Goal: Use online tool/utility: Utilize a website feature to perform a specific function

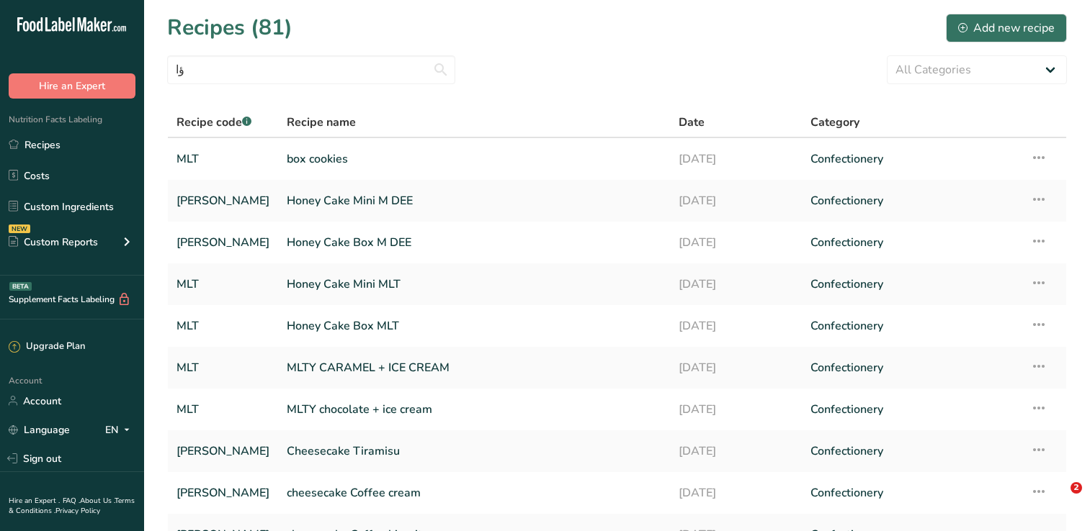
type input "ؤ"
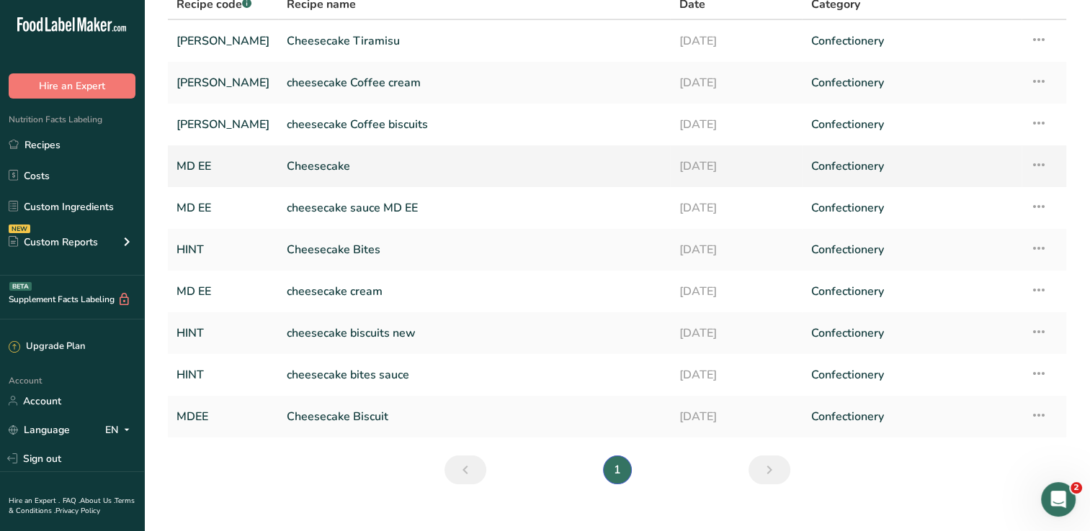
scroll to position [122, 0]
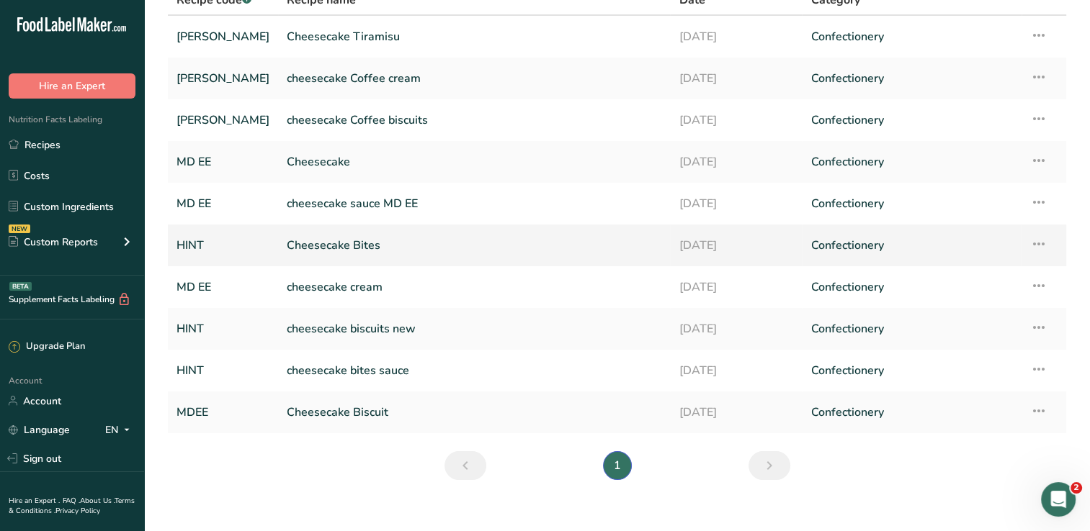
type input "cheesecake"
click at [360, 245] on link "Cheesecake Bites" at bounding box center [474, 245] width 374 height 30
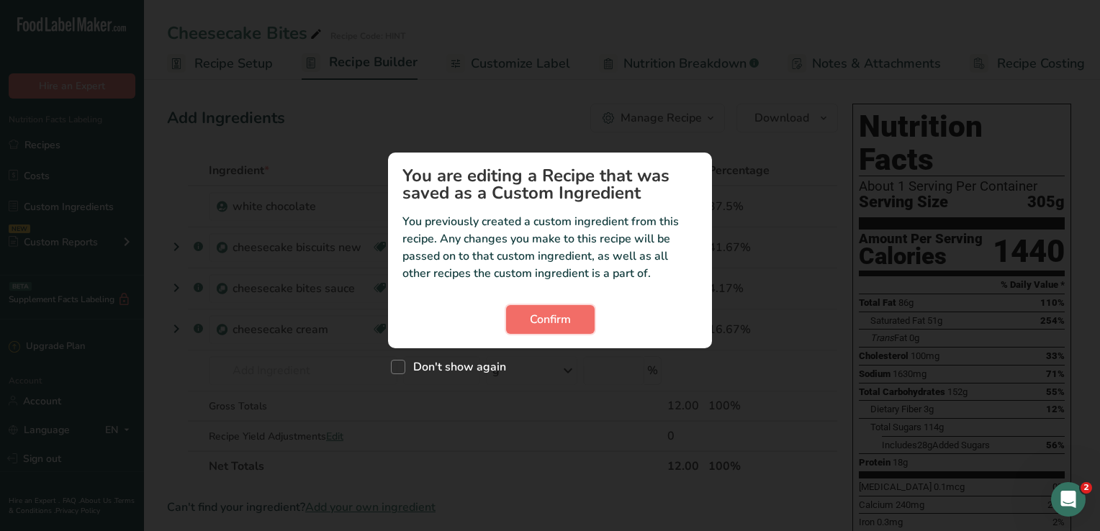
click at [577, 315] on button "Confirm" at bounding box center [550, 319] width 89 height 29
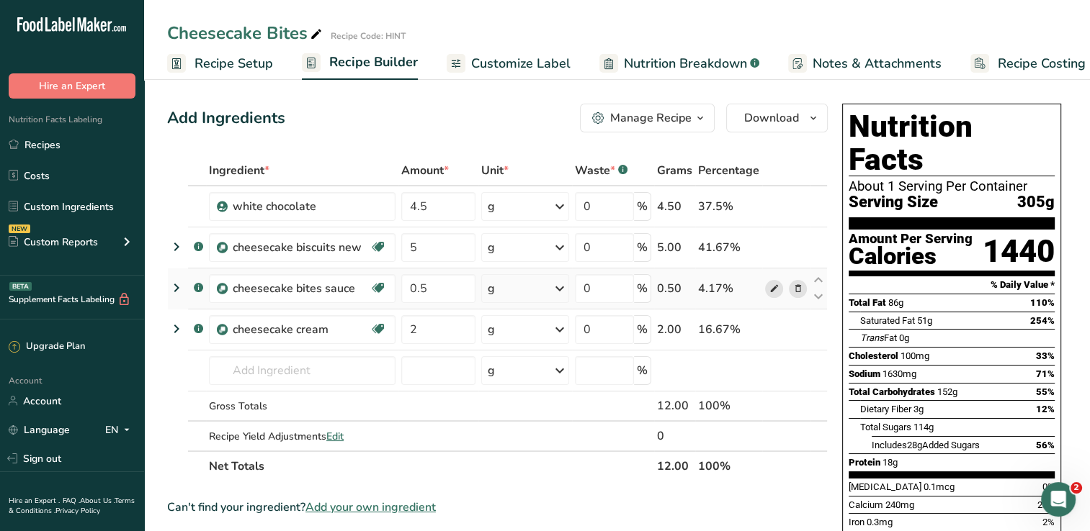
click at [777, 284] on icon at bounding box center [773, 289] width 10 height 15
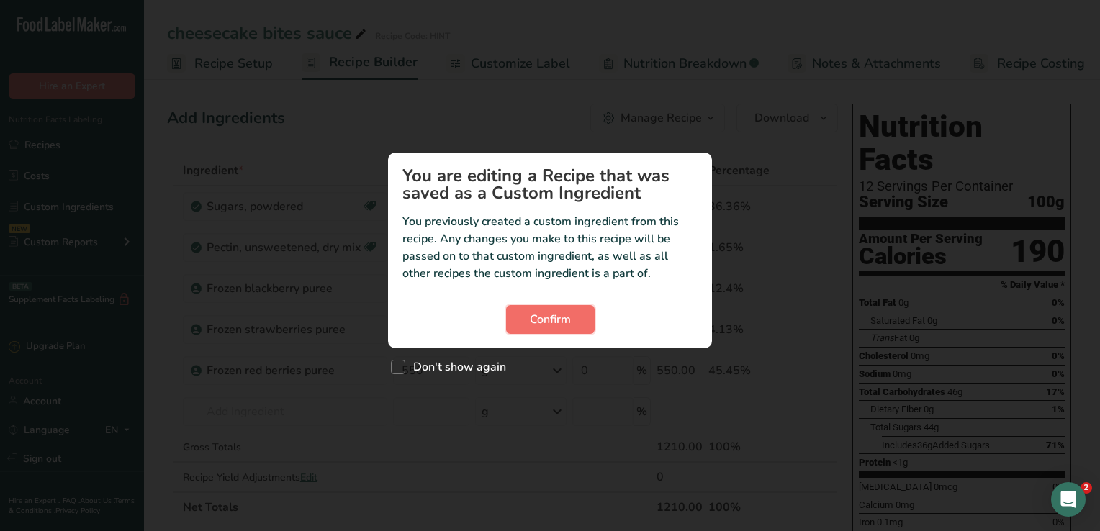
click at [536, 324] on span "Confirm" at bounding box center [550, 319] width 41 height 17
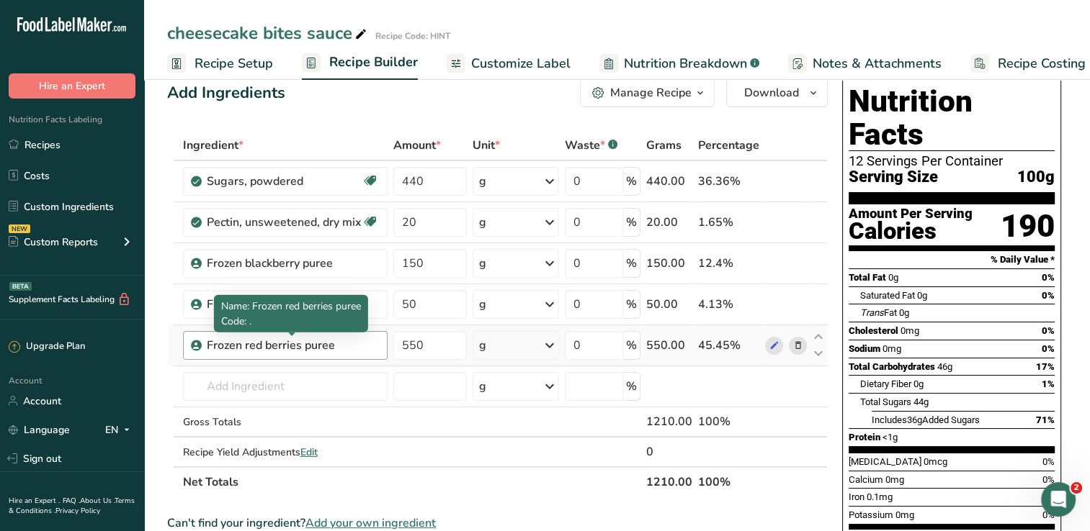
scroll to position [22, 0]
